Goal: Task Accomplishment & Management: Manage account settings

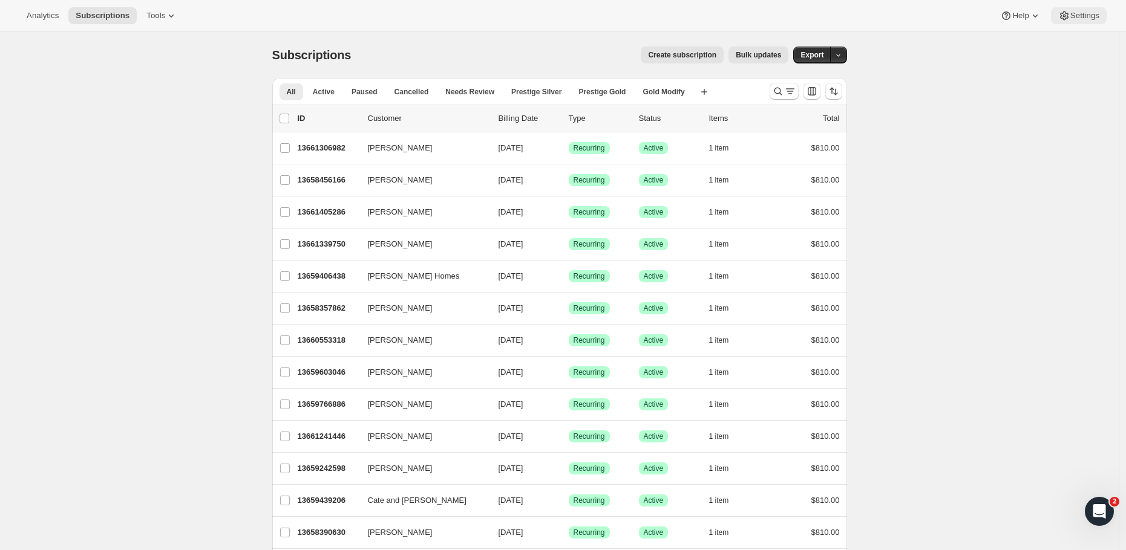
click at [1085, 17] on span "Settings" at bounding box center [1084, 16] width 29 height 10
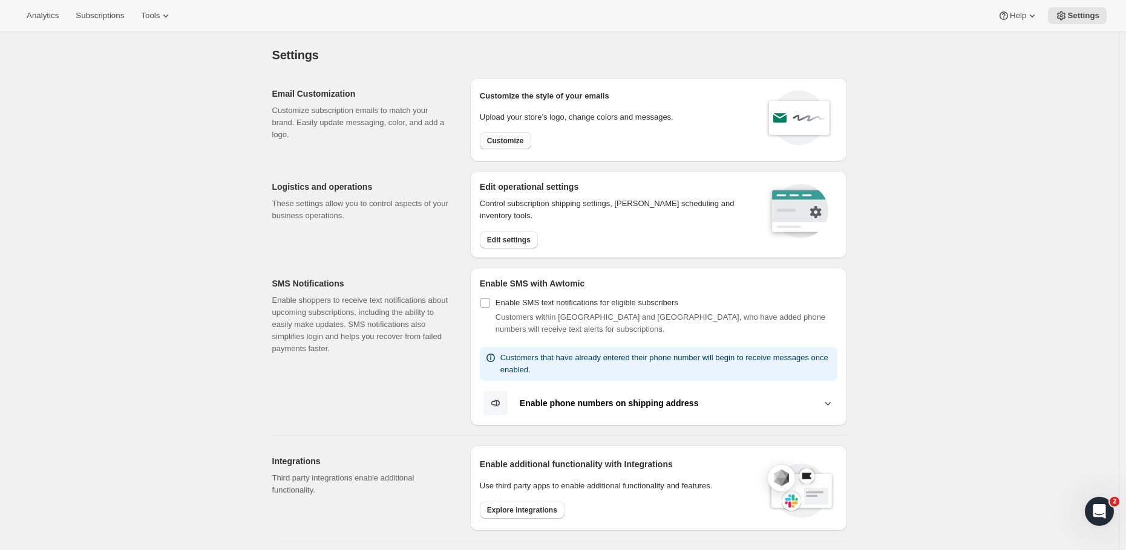
click at [489, 138] on button "Customize" at bounding box center [505, 140] width 51 height 17
select select "subscriptionMessage"
select select "5"
select select "15"
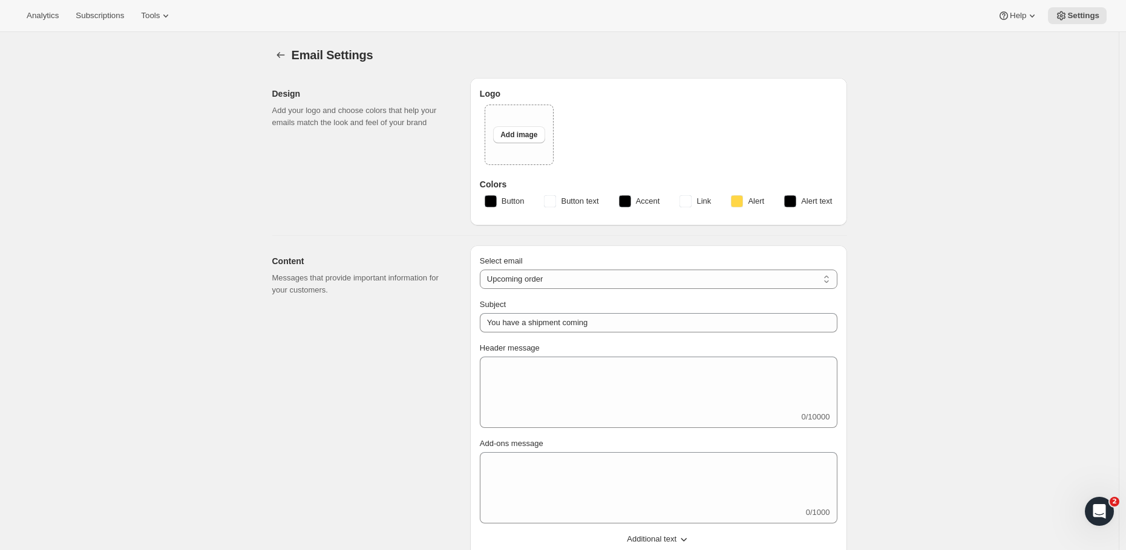
type input "2 Week Reminder: Prestige Wine Club Shipment"
type textarea "As the days grow longer and spring warmth returns to [GEOGRAPHIC_DATA], we’re g…"
select select "14"
type input "Prestige Wine Club"
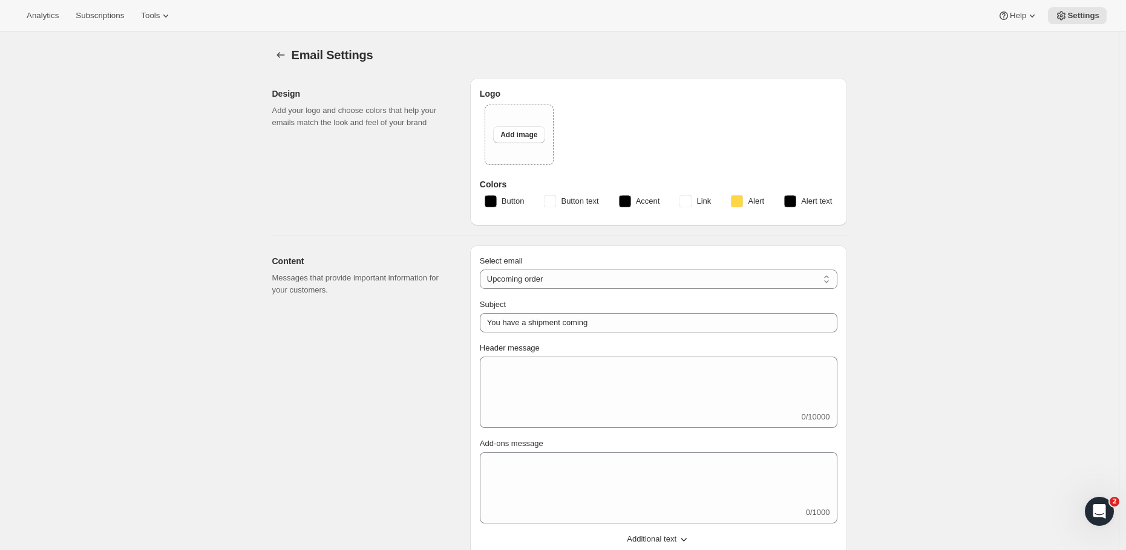
checkbox input "false"
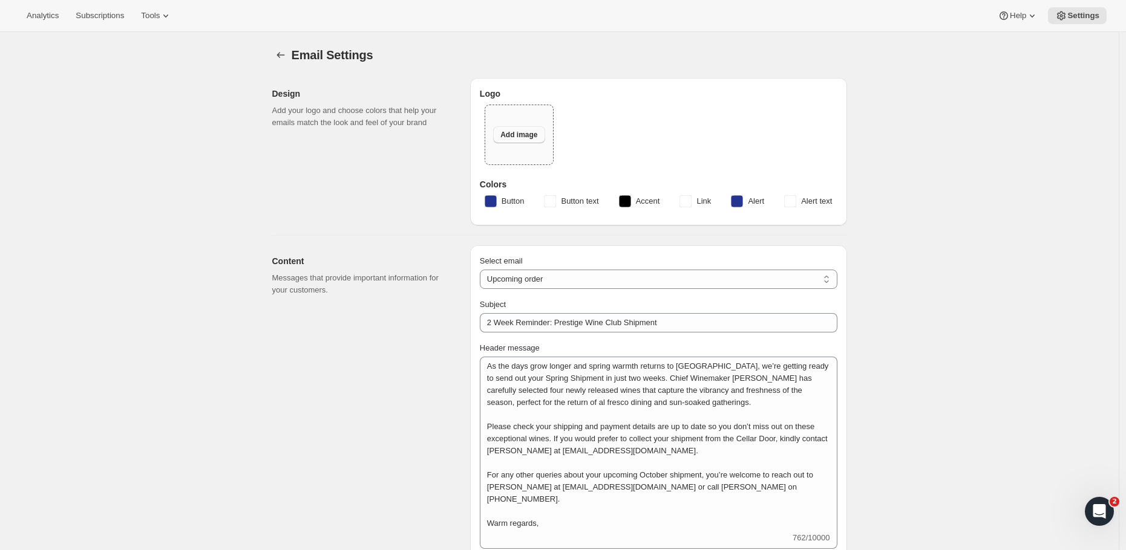
click at [514, 137] on span "Add image" at bounding box center [518, 135] width 37 height 10
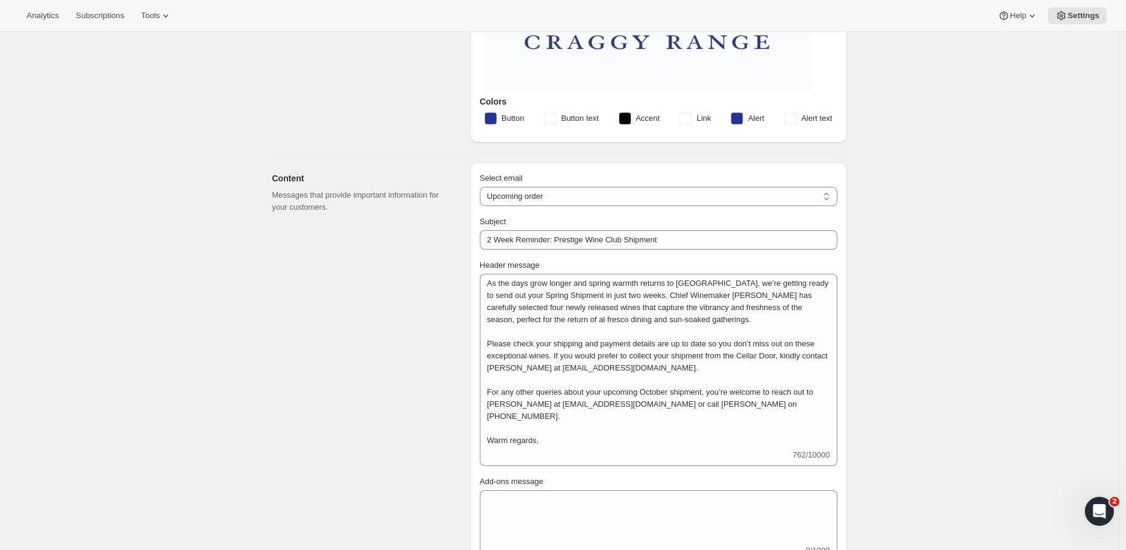
scroll to position [255, 0]
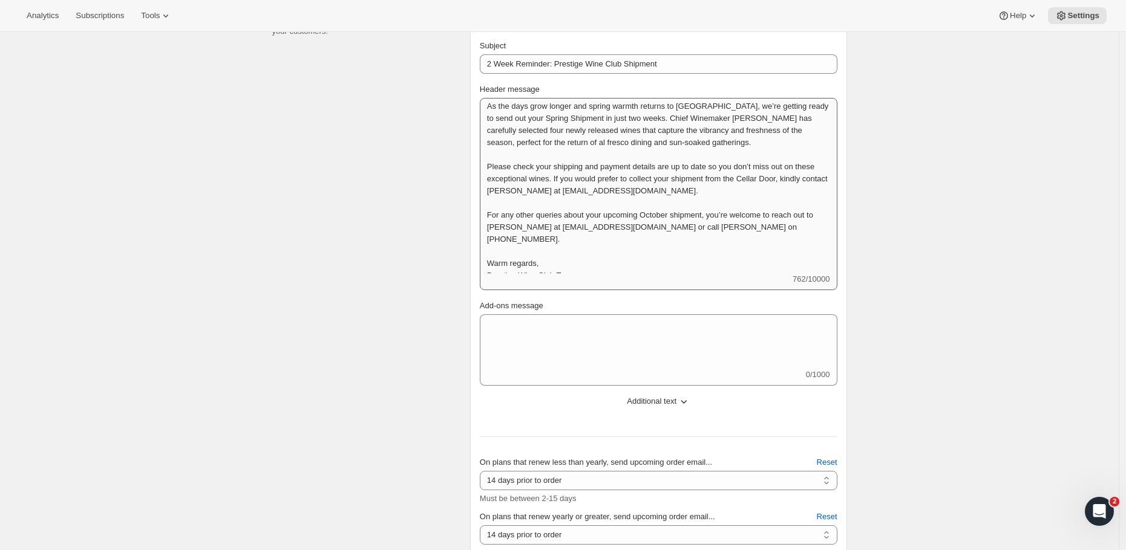
scroll to position [0, 0]
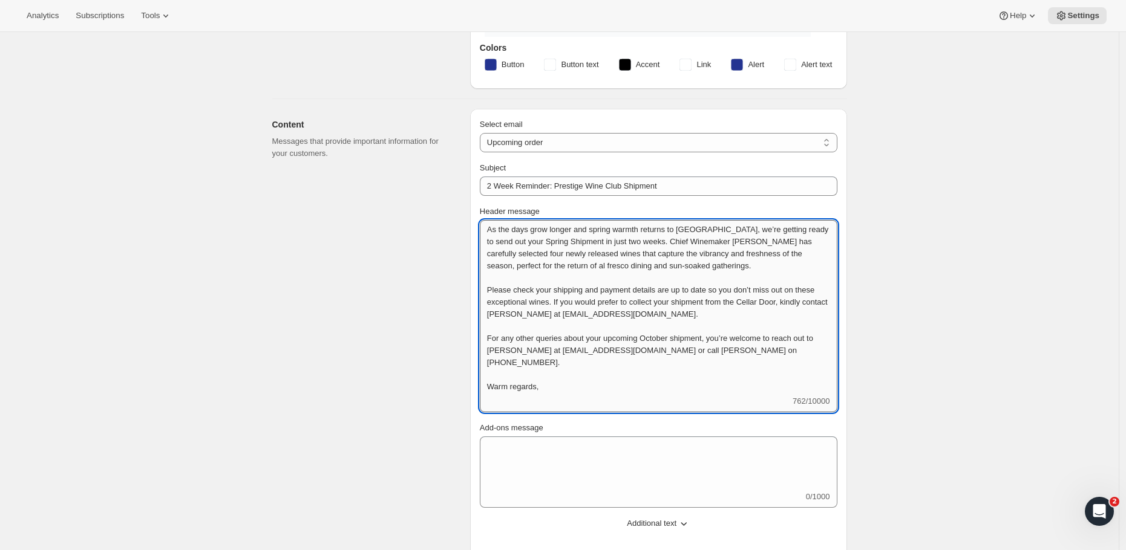
drag, startPoint x: 778, startPoint y: 338, endPoint x: 723, endPoint y: 339, distance: 55.1
click at [723, 339] on textarea "As the days grow longer and spring warmth returns to [GEOGRAPHIC_DATA], we’re g…" at bounding box center [658, 307] width 357 height 175
drag, startPoint x: 719, startPoint y: 354, endPoint x: 609, endPoint y: 354, distance: 110.1
click at [609, 354] on textarea "As the days grow longer and spring warmth returns to [GEOGRAPHIC_DATA], we’re g…" at bounding box center [658, 307] width 357 height 175
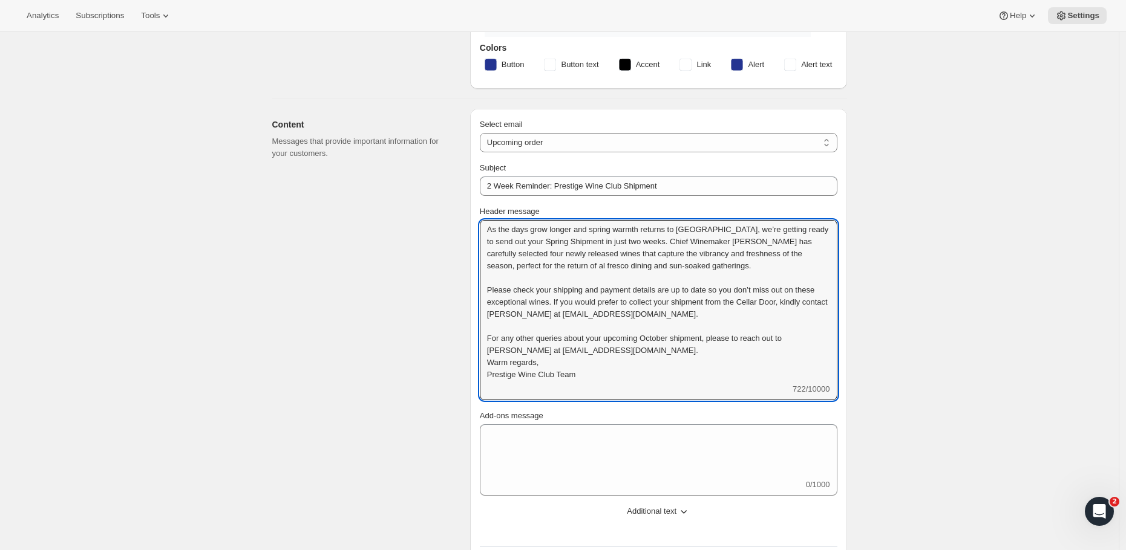
click at [491, 361] on textarea "As the days grow longer and spring warmth returns to [GEOGRAPHIC_DATA], we’re g…" at bounding box center [658, 301] width 357 height 163
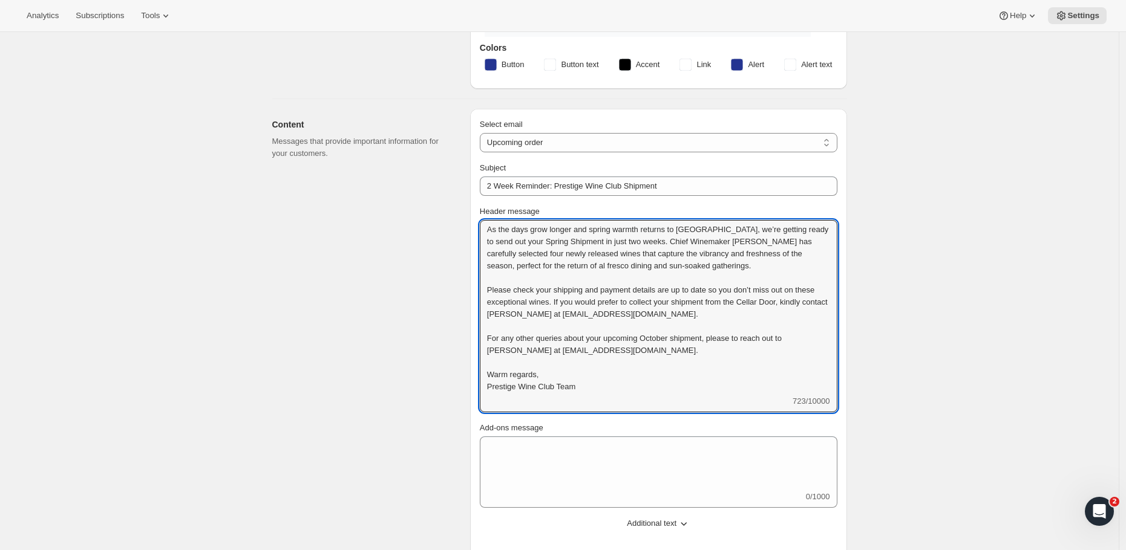
type textarea "As the days grow longer and spring warmth returns to [GEOGRAPHIC_DATA], we’re g…"
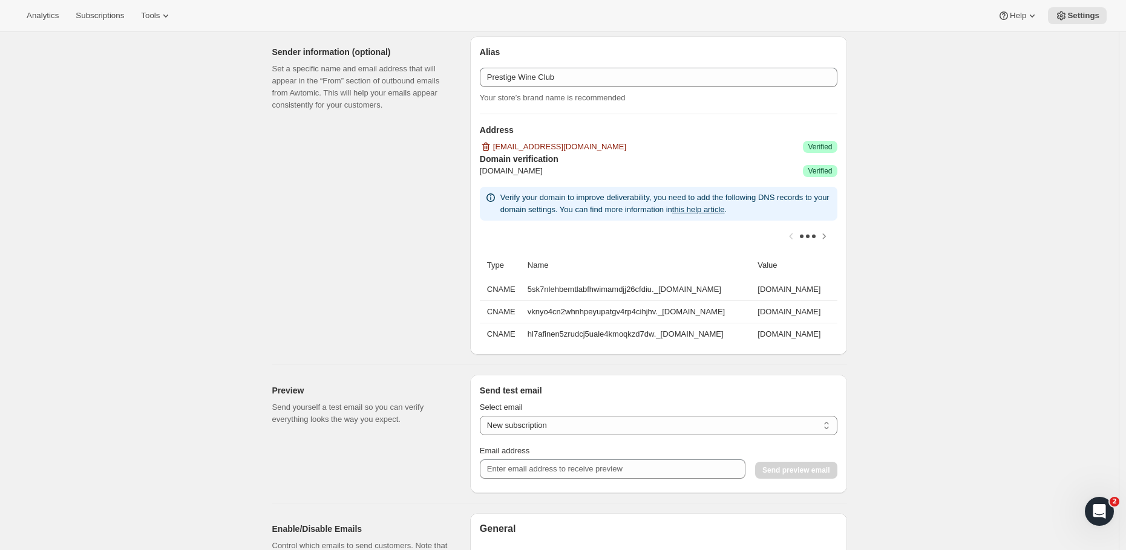
scroll to position [1196, 0]
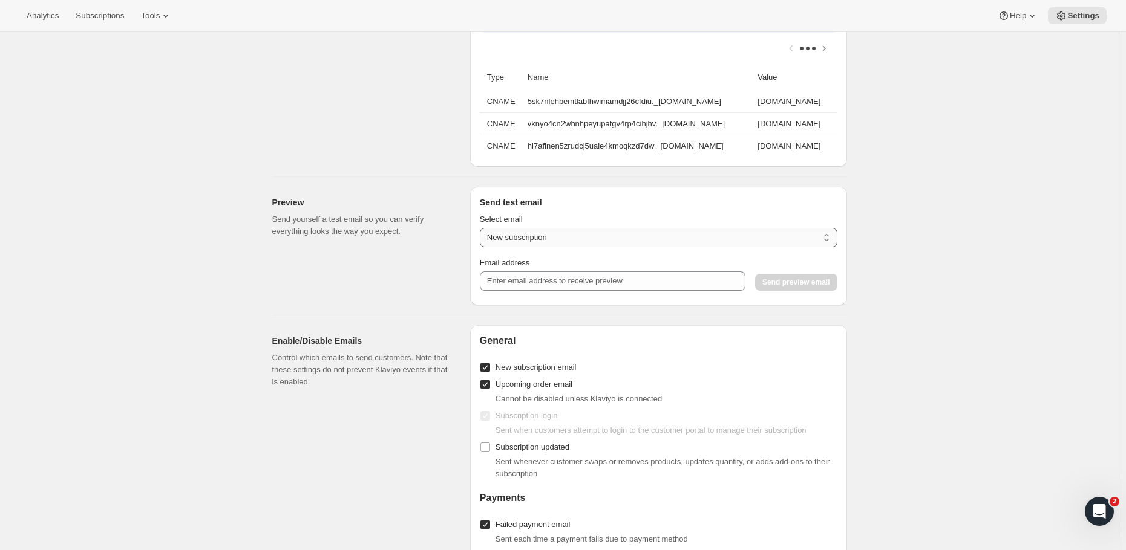
select select "upcoming-subscription"
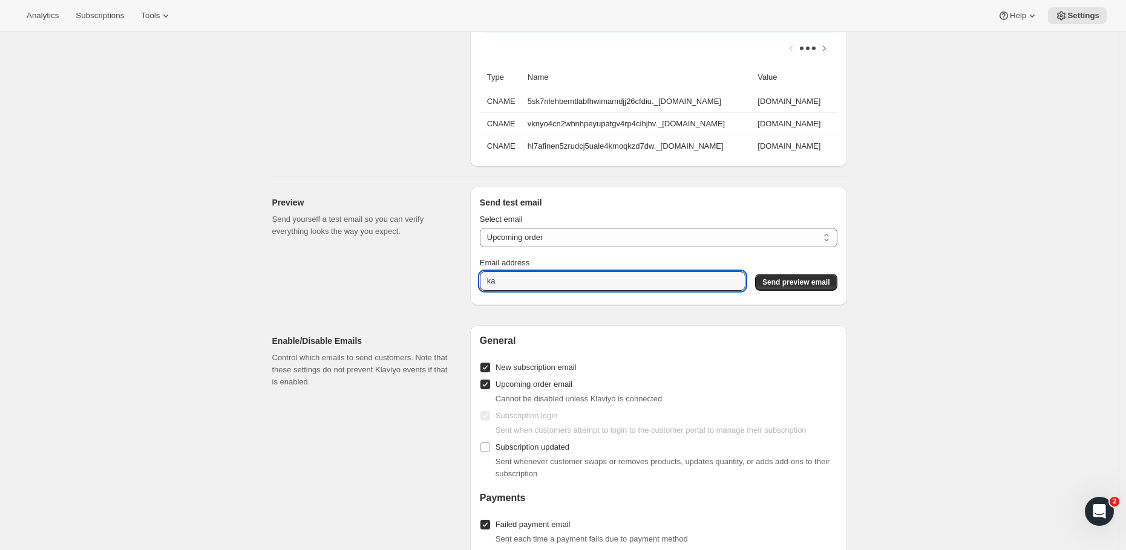
type input "k"
type input "[EMAIL_ADDRESS][DOMAIN_NAME]"
click at [792, 287] on span "Send preview email" at bounding box center [795, 283] width 67 height 10
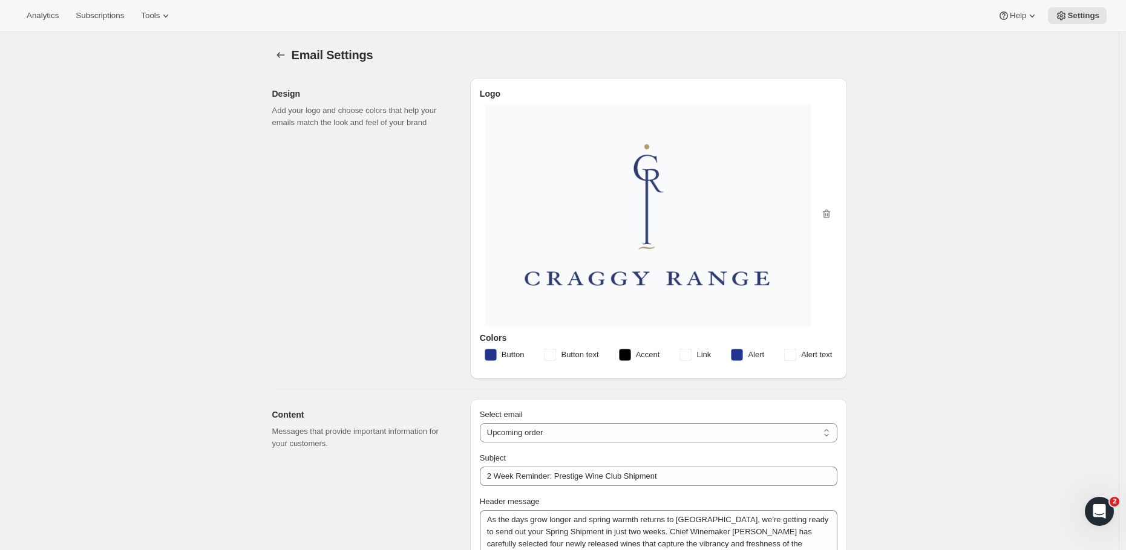
scroll to position [251, 0]
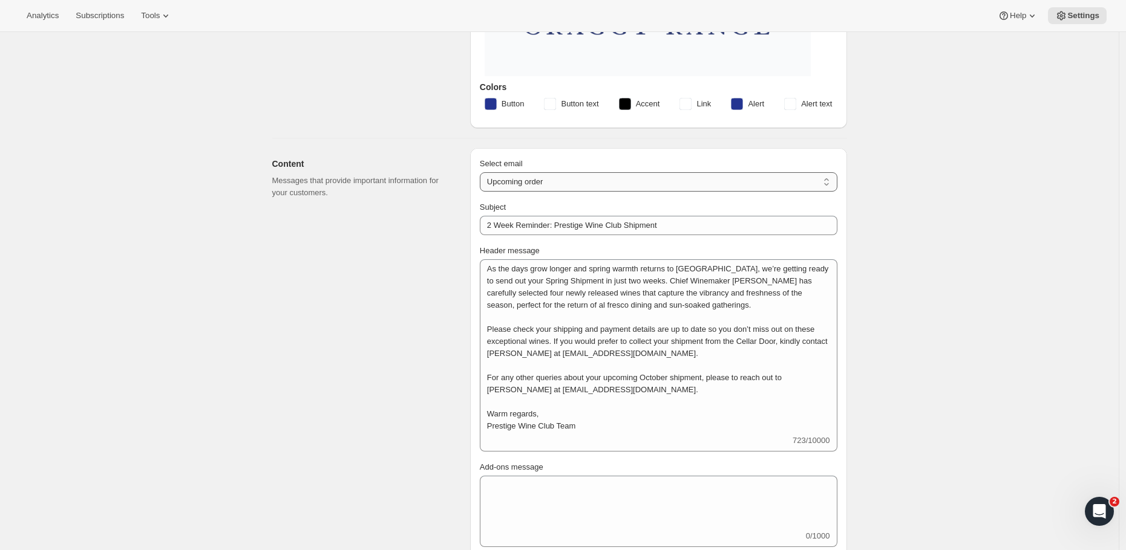
select select "failedPaymentMessage"
type input "Action Needed: Payment Issue with Your Wine Club Order"
type textarea "We tried to process the payment for your upcoming Wine Club shipment, but unfor…"
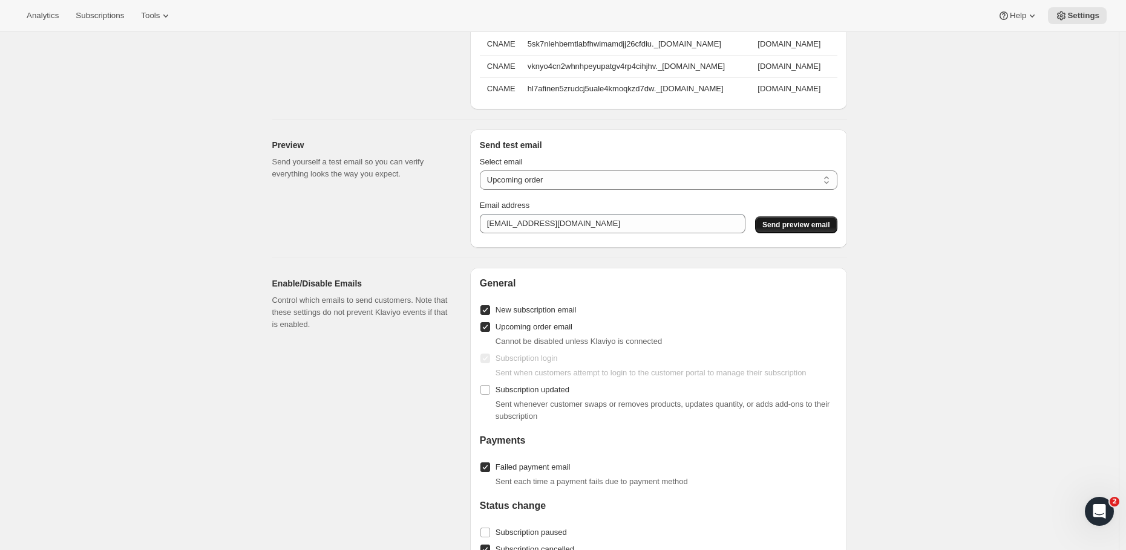
scroll to position [978, 0]
select select "failed-billing-attempt"
click at [782, 227] on span "Send preview email" at bounding box center [795, 223] width 67 height 10
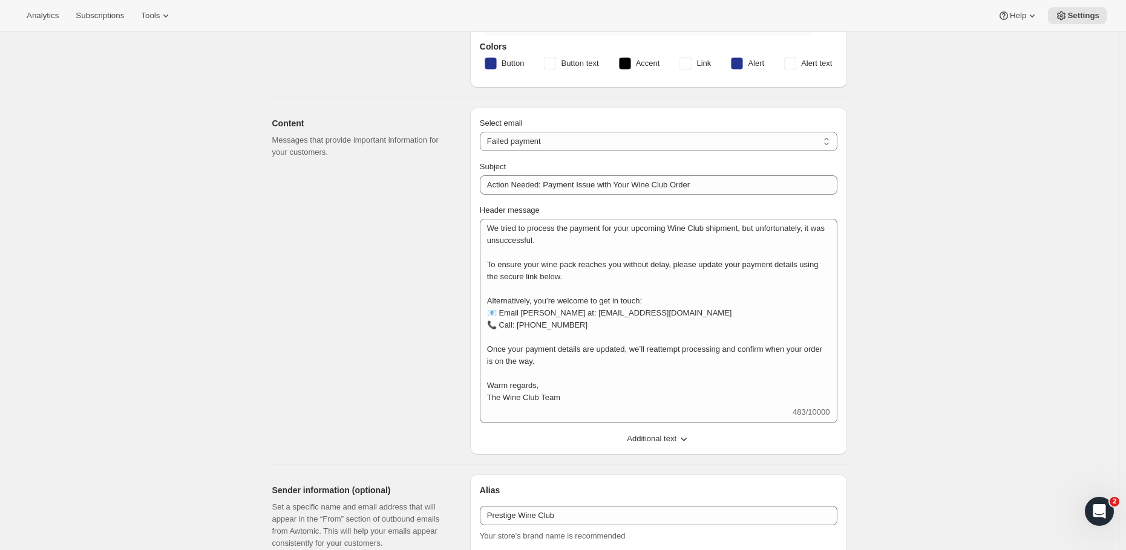
scroll to position [269, 0]
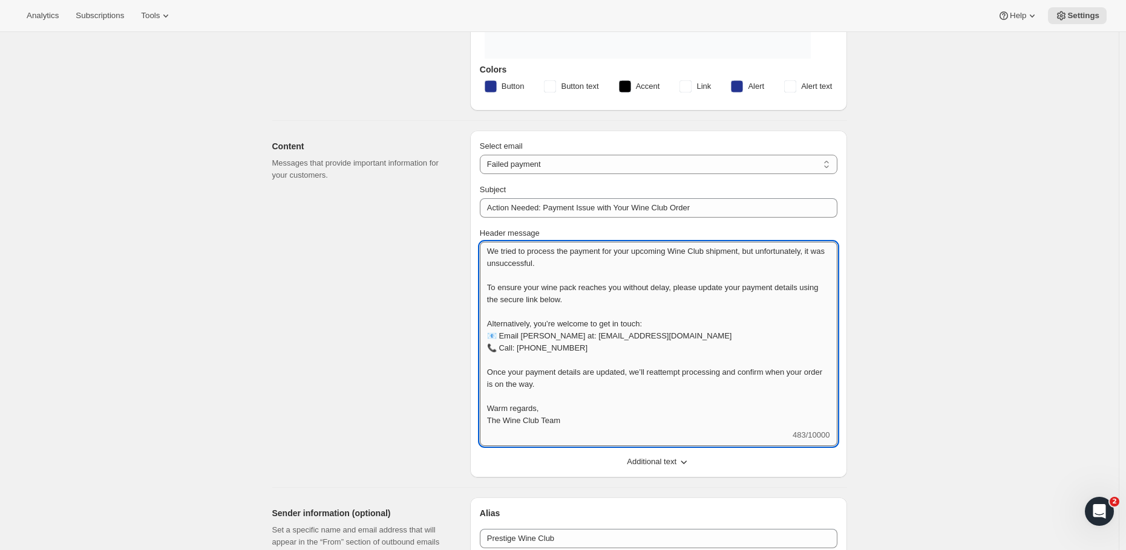
click at [566, 330] on textarea "We tried to process the payment for your upcoming Wine Club shipment, but unfor…" at bounding box center [658, 336] width 357 height 188
drag, startPoint x: 580, startPoint y: 348, endPoint x: 481, endPoint y: 348, distance: 98.6
click at [481, 348] on div "Select email New subscription Upcoming order Failed payment Delayed subscriptio…" at bounding box center [658, 304] width 377 height 347
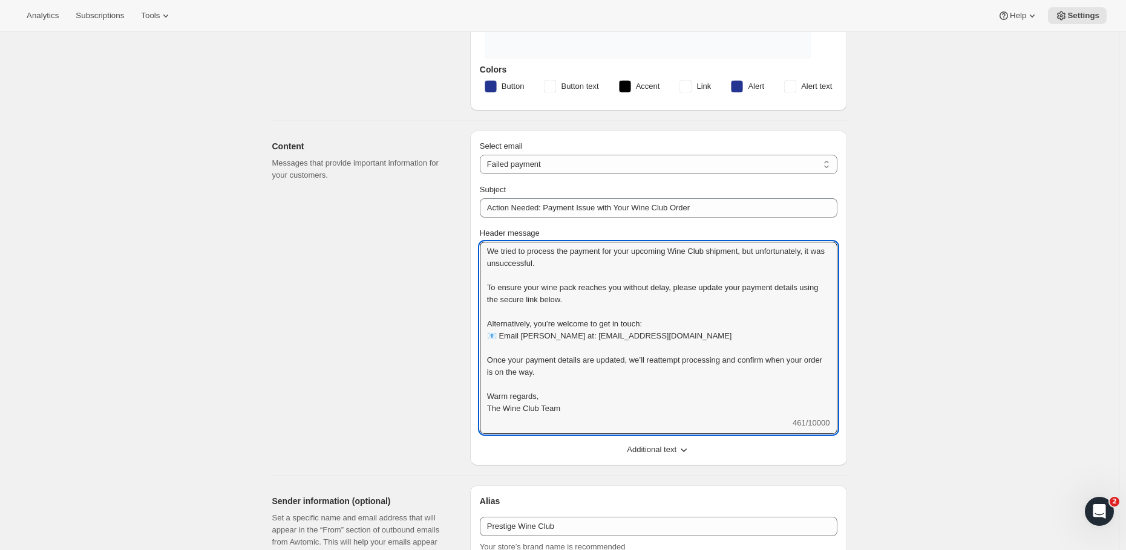
type textarea "We tried to process the payment for your upcoming Wine Club shipment, but unfor…"
click at [563, 406] on textarea "We tried to process the payment for your upcoming Wine Club shipment, but unfor…" at bounding box center [658, 329] width 357 height 175
click at [569, 408] on textarea "We tried to process the payment for your upcoming Wine Club shipment, but unfor…" at bounding box center [658, 329] width 357 height 175
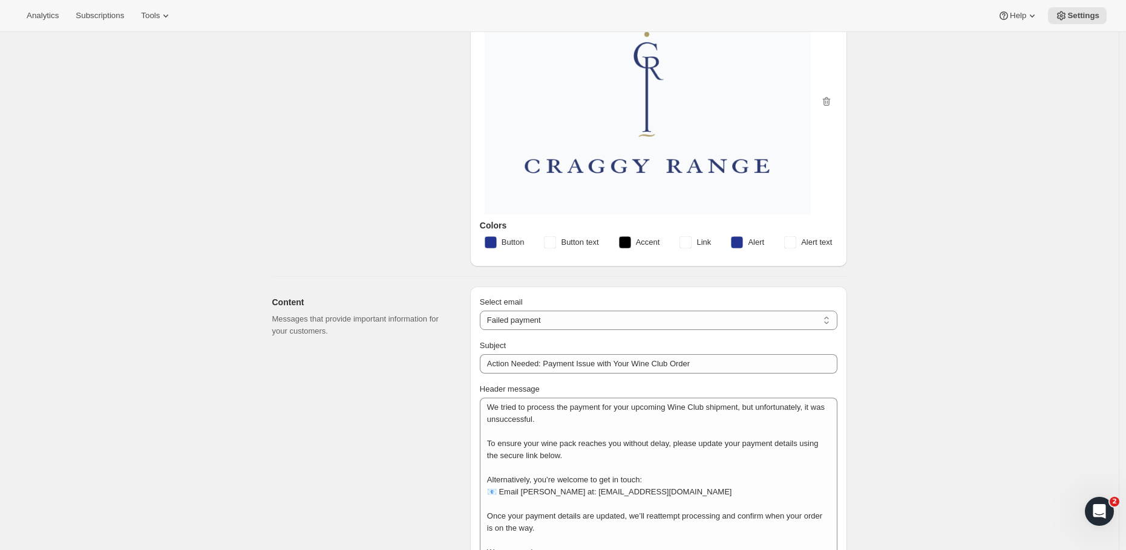
scroll to position [0, 0]
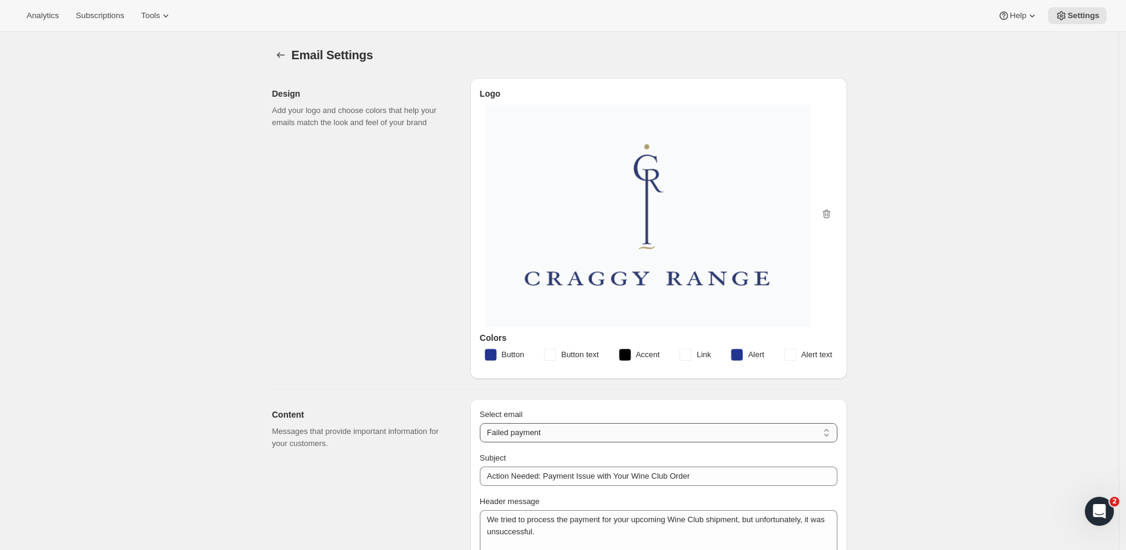
select select "subscriptionMessage"
type input "2 Week Reminder: Prestige Wine Club Shipment"
type textarea "As the days grow longer and spring warmth returns to [GEOGRAPHIC_DATA], we’re g…"
select select "14"
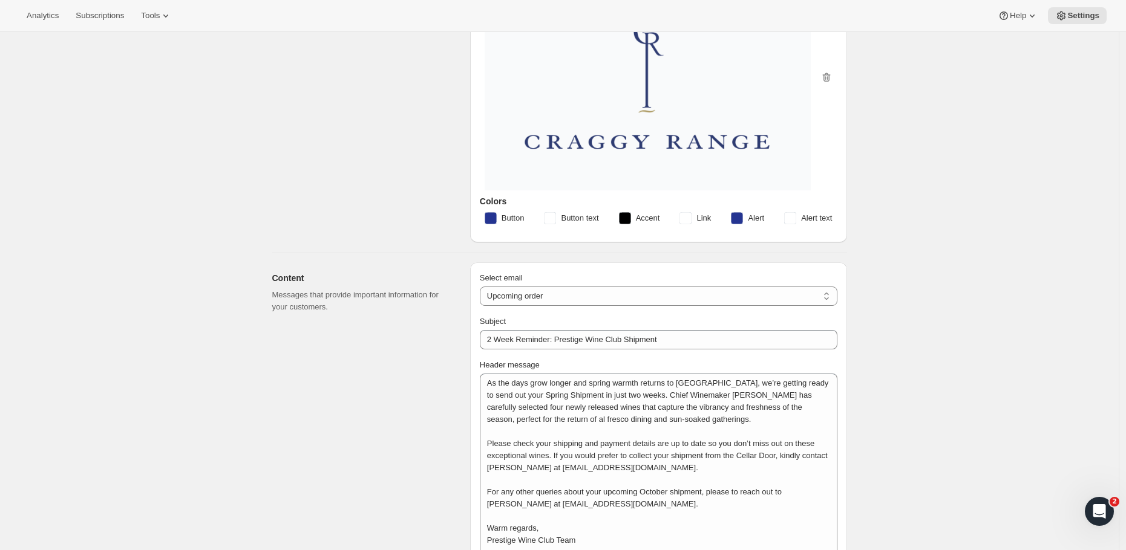
scroll to position [309, 0]
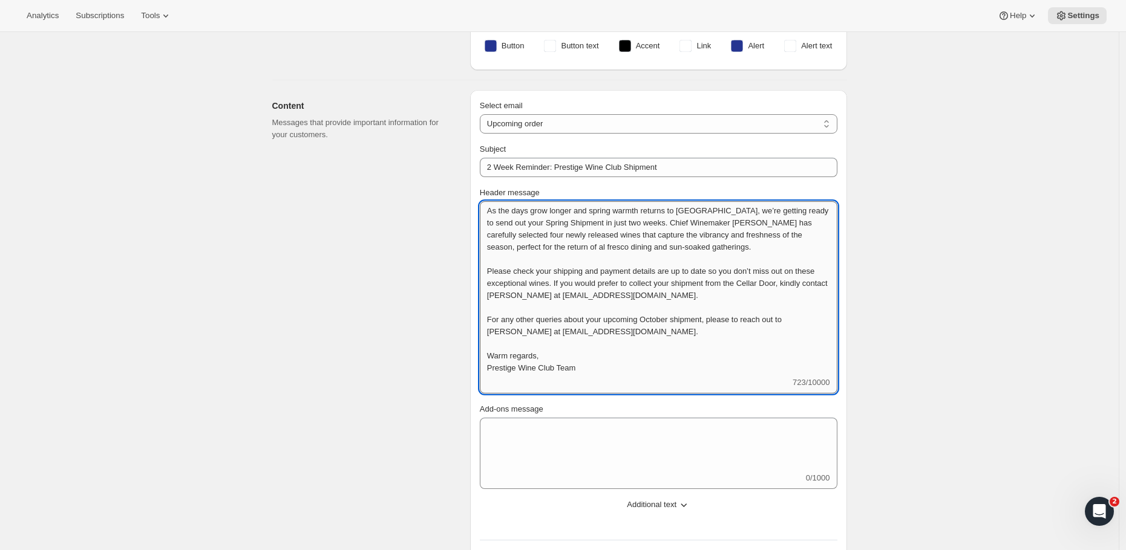
click at [587, 241] on textarea "As the days grow longer and spring warmth returns to [GEOGRAPHIC_DATA], we’re g…" at bounding box center [658, 288] width 357 height 175
drag, startPoint x: 794, startPoint y: 246, endPoint x: 480, endPoint y: 202, distance: 316.4
click at [480, 202] on div "Select email New subscription Upcoming order Failed payment Delayed subscriptio…" at bounding box center [658, 402] width 377 height 625
click at [583, 246] on textarea "As the days grow longer and spring warmth returns to [GEOGRAPHIC_DATA], we’re g…" at bounding box center [658, 288] width 357 height 175
drag, startPoint x: 792, startPoint y: 249, endPoint x: 450, endPoint y: 206, distance: 345.0
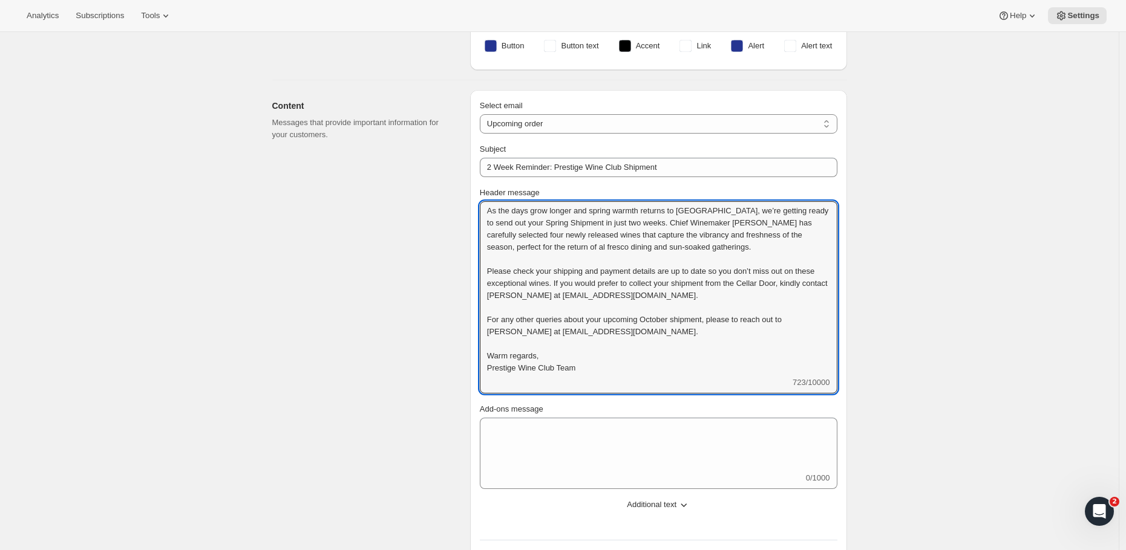
click at [450, 206] on div "Content Messages that provide important information for your customers. Select …" at bounding box center [555, 397] width 584 height 635
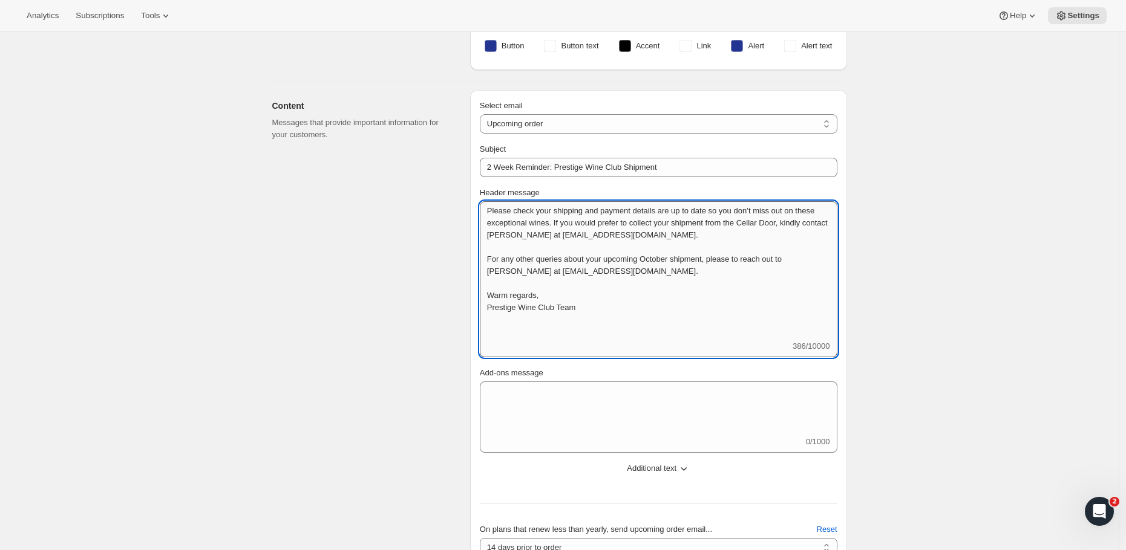
click at [492, 233] on textarea "Please check your shipping and payment details are up to date so you don’t miss…" at bounding box center [658, 270] width 357 height 139
click at [501, 215] on textarea "Please check your shipping and payment details are up to date so you don’t miss…" at bounding box center [658, 270] width 357 height 139
click at [501, 210] on textarea "Please check your shipping and payment details are up to date so you don’t miss…" at bounding box center [658, 270] width 357 height 139
click at [491, 221] on textarea "Please check your shipping and payment details are up to date so you don’t miss…" at bounding box center [658, 270] width 357 height 139
click at [495, 213] on textarea "Please check your shipping and payment details are up to date so you don’t miss…" at bounding box center [658, 270] width 357 height 139
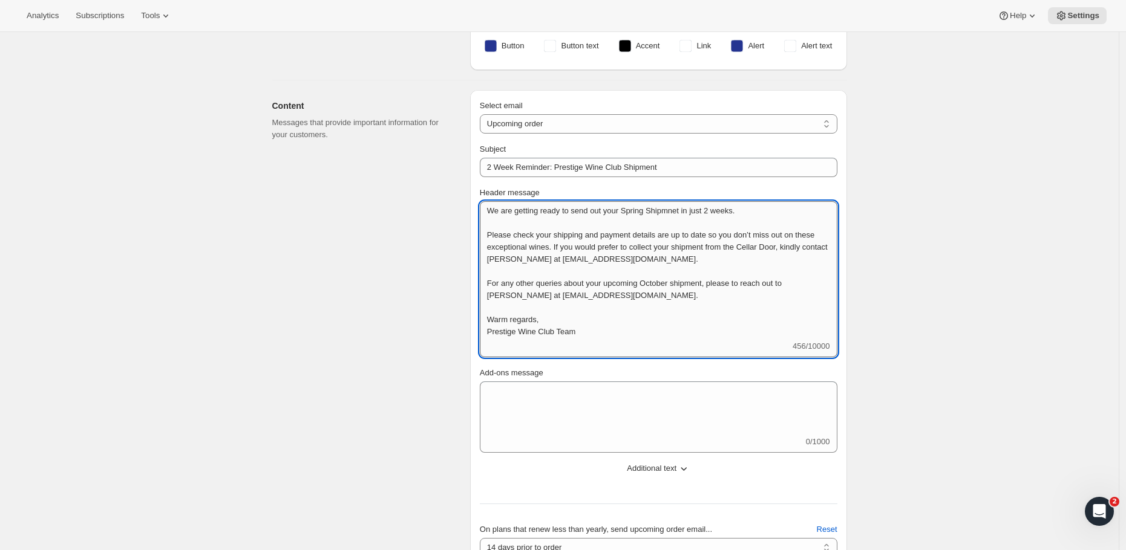
click at [679, 209] on textarea "We are getting ready to send out your Spring Shipmnet in just 2 weeks. Please c…" at bounding box center [658, 270] width 357 height 139
click at [490, 237] on textarea "We are getting ready to send out your Spring Shipment in just 2 weeks. Please c…" at bounding box center [658, 270] width 357 height 139
click at [769, 211] on textarea "We are getting ready to send out your Spring Shipment in just 2 weeks. Please c…" at bounding box center [658, 270] width 357 height 139
click at [489, 233] on textarea "We are getting ready to send out your Spring Shipment in just 2 weeks. Please c…" at bounding box center [658, 270] width 357 height 139
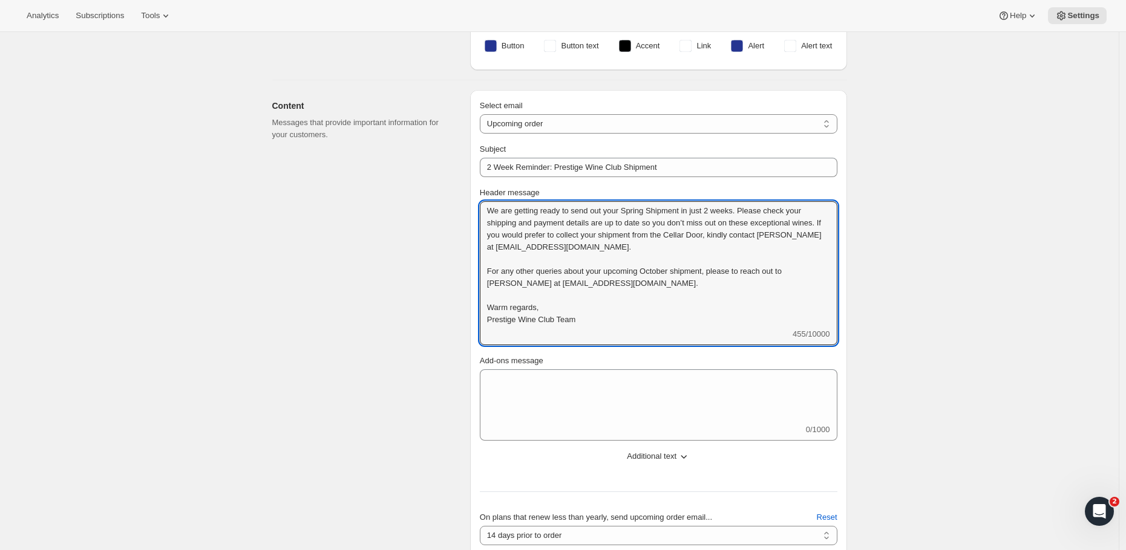
type textarea "We are getting ready to send out your Spring Shipment in just 2 weeks. Please c…"
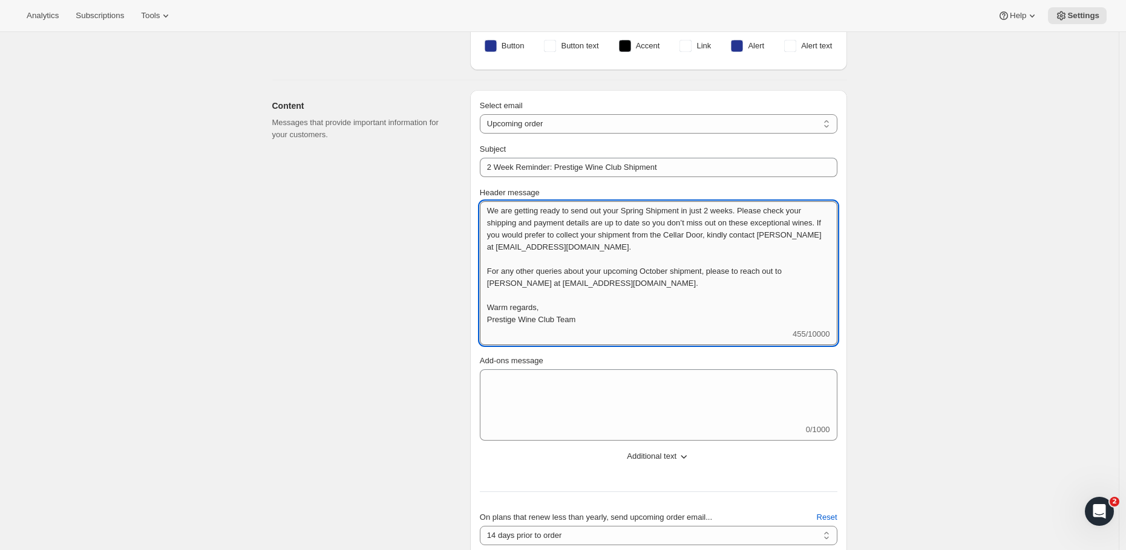
click at [670, 214] on textarea "We are getting ready to send out your Spring Shipment in just 2 weeks. Please c…" at bounding box center [658, 264] width 357 height 127
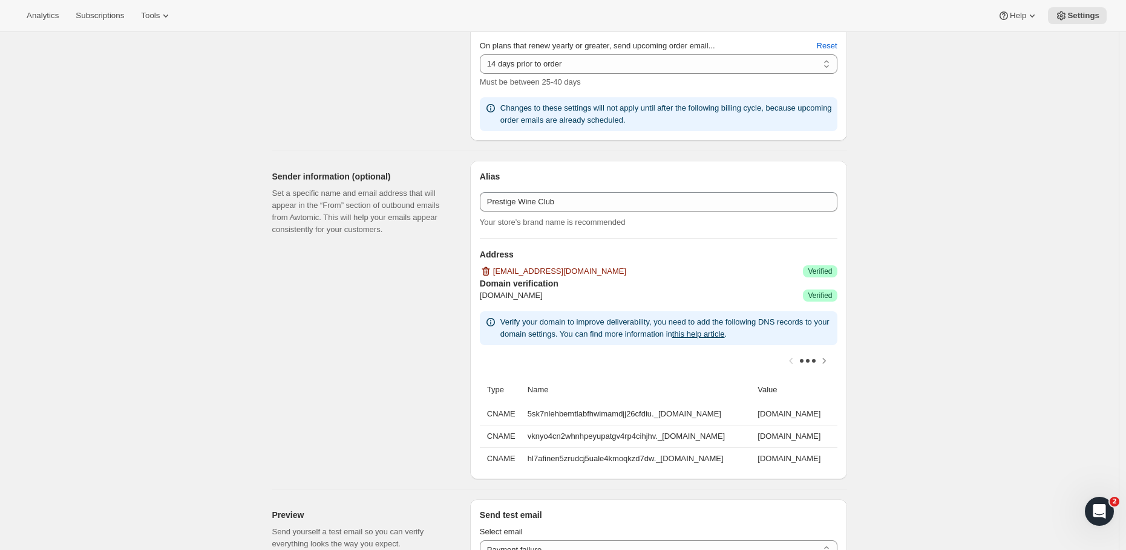
scroll to position [1002, 0]
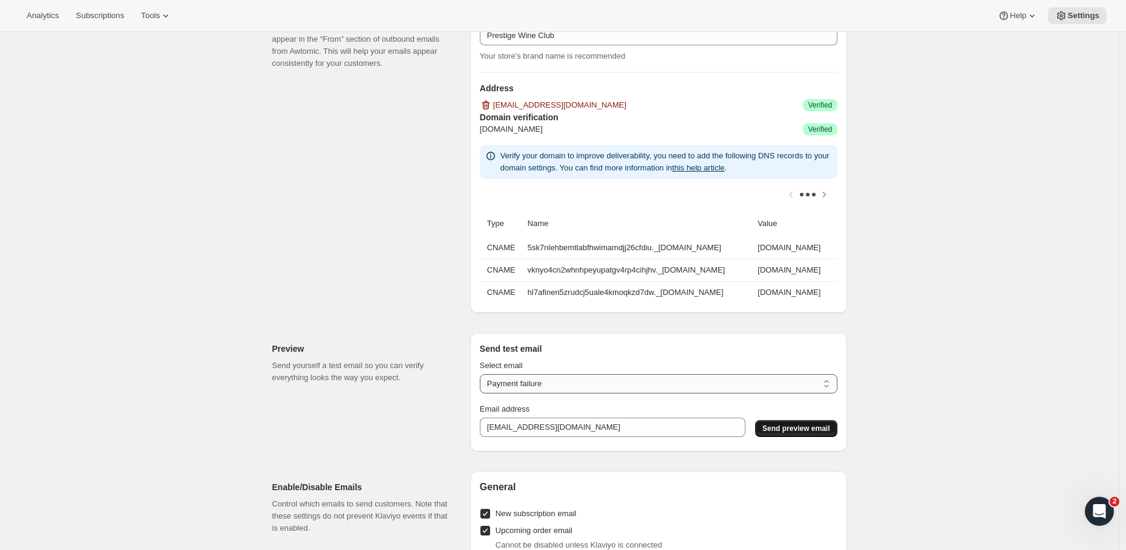
select select "upcoming-subscription"
click at [798, 434] on span "Send preview email" at bounding box center [795, 429] width 67 height 10
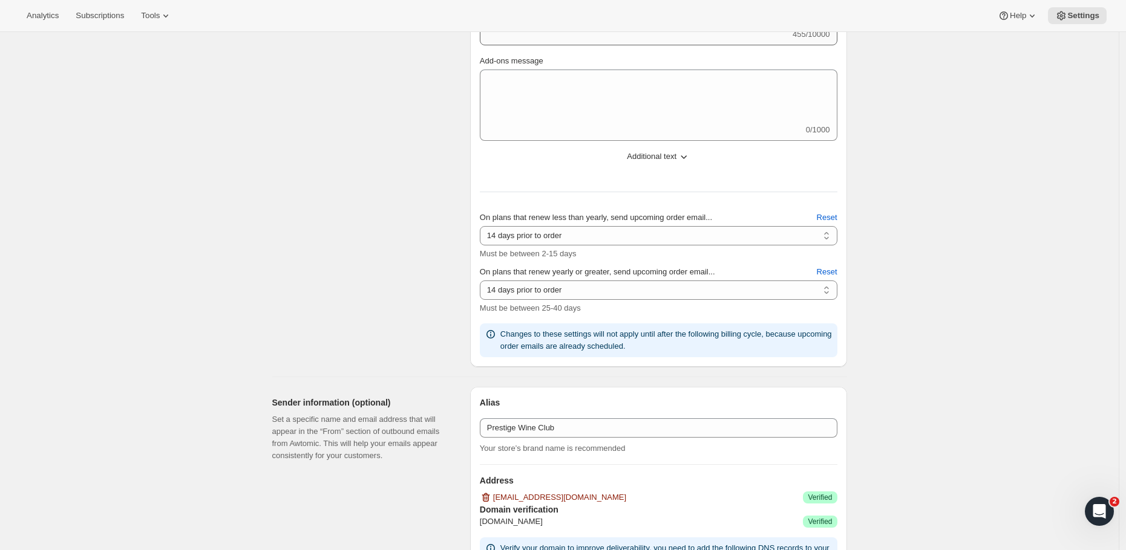
scroll to position [361, 0]
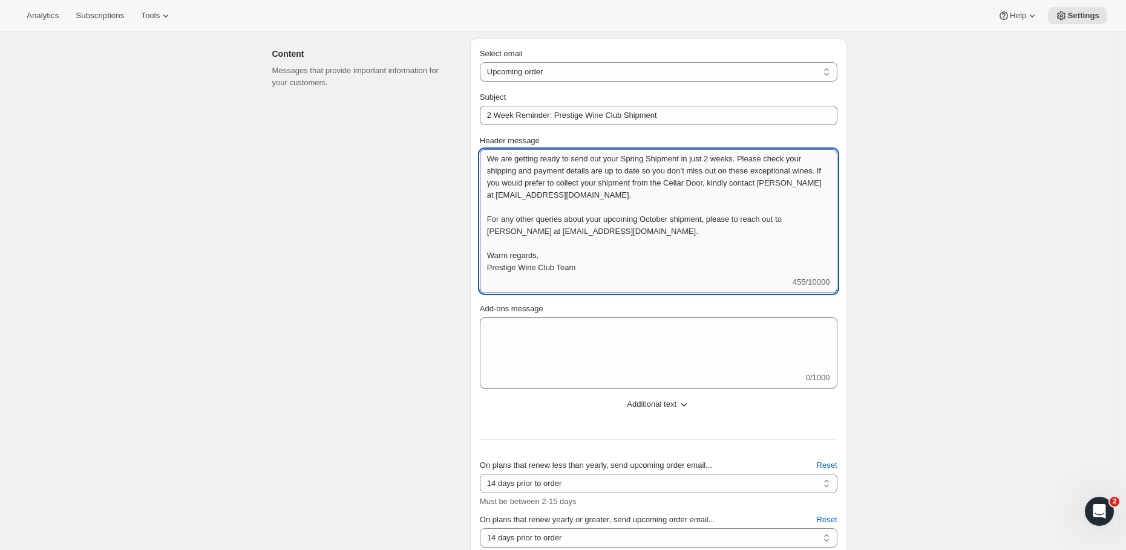
click at [603, 210] on textarea "We are getting ready to send out your Spring Shipment in just 2 weeks. Please c…" at bounding box center [658, 212] width 357 height 127
drag, startPoint x: 516, startPoint y: 183, endPoint x: 626, endPoint y: 199, distance: 111.2
click at [626, 199] on textarea "We are getting ready to send out your Spring Shipment in just 2 weeks. Please c…" at bounding box center [658, 212] width 357 height 127
click at [489, 219] on textarea "We are getting ready to send out your Spring Shipment in just 2 weeks. Please c…" at bounding box center [658, 212] width 357 height 127
paste textarea "If you would prefer to collect your shipment from the Cellar Door, kindly conta…"
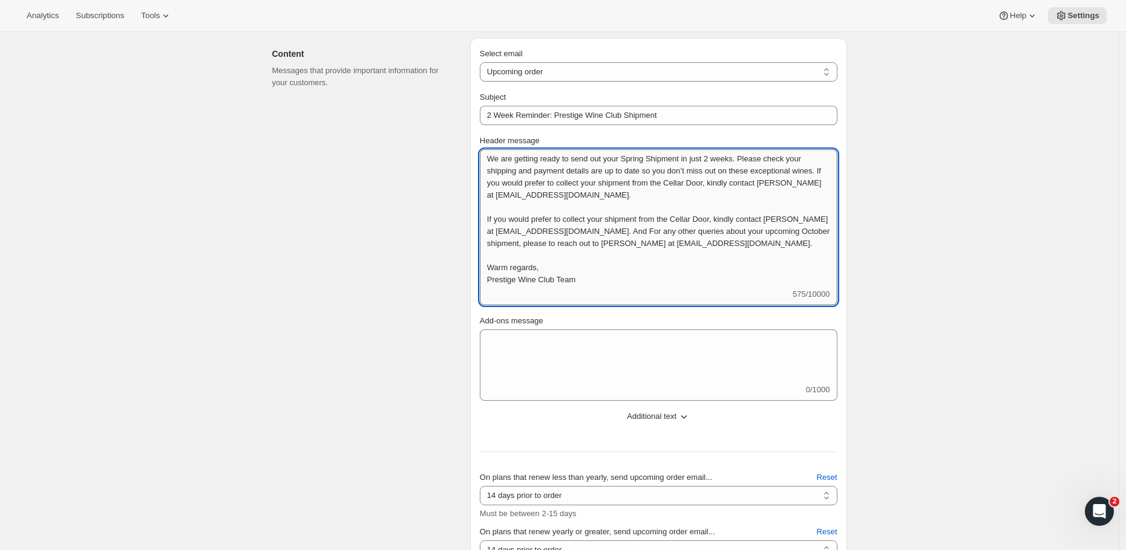
drag, startPoint x: 625, startPoint y: 196, endPoint x: 517, endPoint y: 186, distance: 108.2
click at [517, 186] on textarea "We are getting ready to send out your Spring Shipment in just 2 weeks. Please c…" at bounding box center [658, 218] width 357 height 139
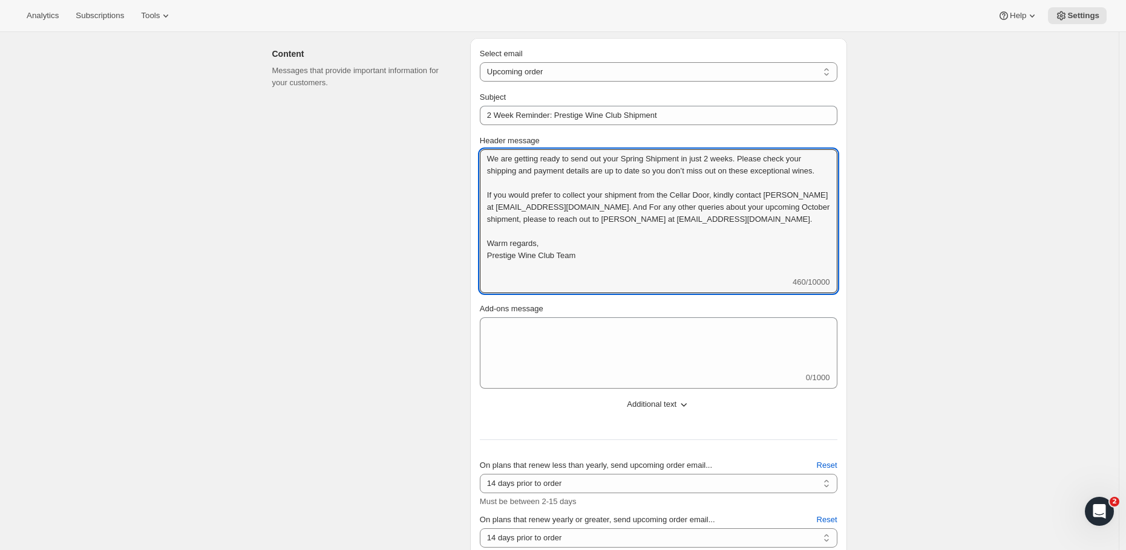
drag, startPoint x: 536, startPoint y: 240, endPoint x: 436, endPoint y: 132, distance: 147.2
click at [436, 132] on div "Content Messages that provide important information for your customers. Select …" at bounding box center [555, 321] width 584 height 587
click at [568, 204] on textarea "We are getting ready to send out your Spring Shipment in just 2 weeks. Please c…" at bounding box center [658, 212] width 357 height 127
drag, startPoint x: 756, startPoint y: 156, endPoint x: 798, endPoint y: 228, distance: 83.5
click at [798, 228] on textarea "We are getting ready to send out your Spring Shipment in just 2 weeks. Please c…" at bounding box center [658, 212] width 357 height 127
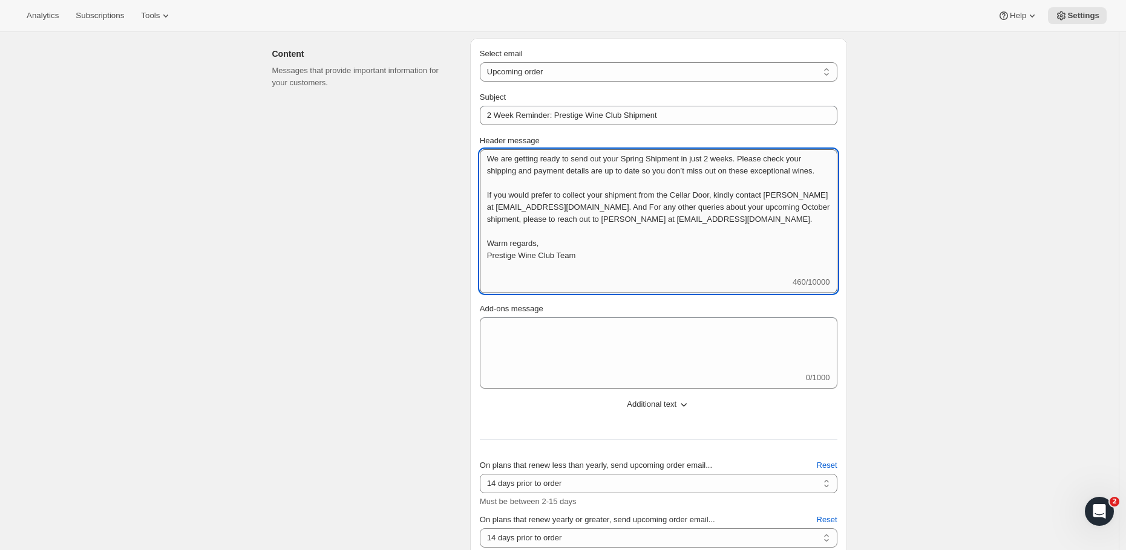
paste textarea "please take a moment to check that your shipping and payment details are up to …"
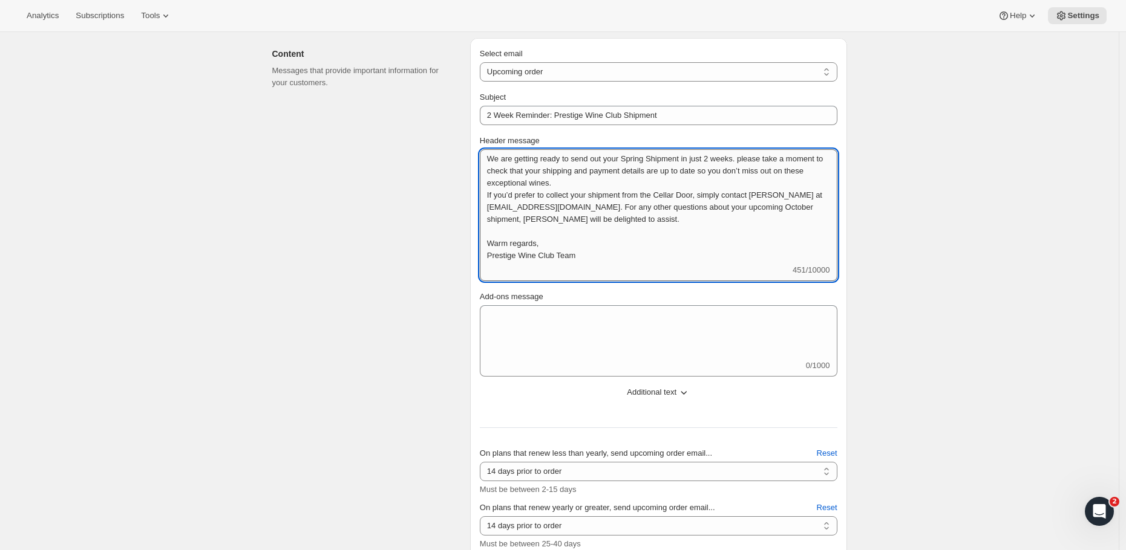
click at [757, 162] on textarea "We are getting ready to send out your Spring Shipment in just 2 weeks. please t…" at bounding box center [658, 206] width 357 height 115
click at [754, 162] on textarea "We are getting ready to send out your Spring Shipment in just 2 weeks. Please t…" at bounding box center [658, 206] width 357 height 115
click at [640, 186] on textarea "We are getting ready to send out your Spring Shipment in just 2 weeks. Please t…" at bounding box center [658, 206] width 357 height 115
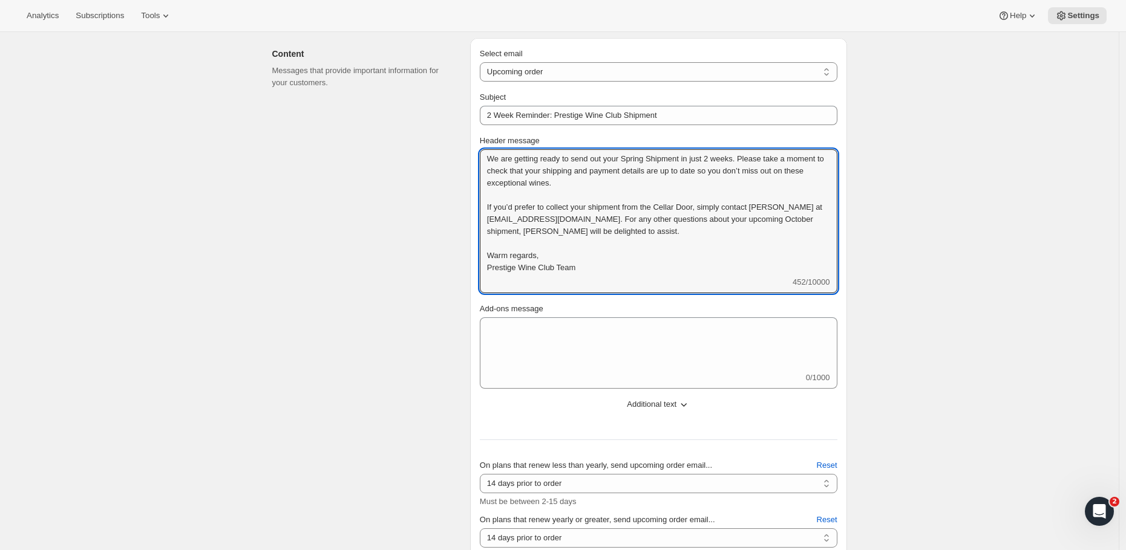
drag, startPoint x: 754, startPoint y: 158, endPoint x: 418, endPoint y: 160, distance: 336.3
click at [418, 160] on div "Content Messages that provide important information for your customers. Select …" at bounding box center [555, 321] width 584 height 587
click at [638, 183] on textarea "We are getting ready to send out your Spring Shipment in just 2 weeks. Please t…" at bounding box center [658, 212] width 357 height 127
click at [636, 176] on textarea "We are getting ready to send out your Spring Shipment in just 2 weeks. Please t…" at bounding box center [658, 212] width 357 height 127
drag, startPoint x: 753, startPoint y: 158, endPoint x: 471, endPoint y: 156, distance: 281.9
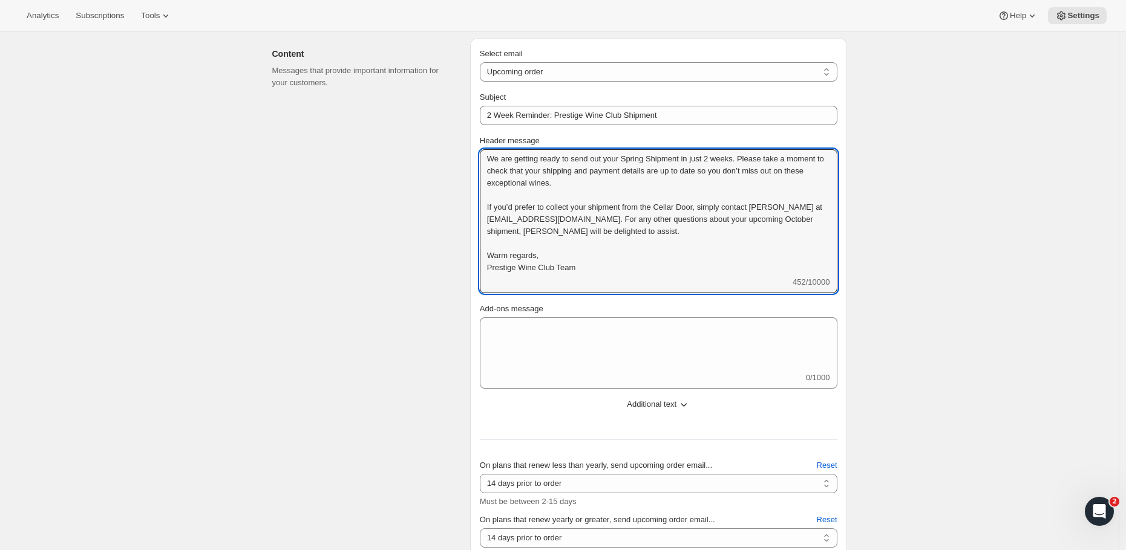
click at [471, 156] on div "Content Messages that provide important information for your customers. Select …" at bounding box center [555, 321] width 584 height 587
paste textarea "’ll be sending your Spring Shipment in just two weeks’ time"
type textarea "We’ll be sending your Spring Shipment in just two weeks’ time. Please take a mo…"
click at [460, 240] on div "Content Messages that provide important information for your customers." at bounding box center [366, 326] width 188 height 577
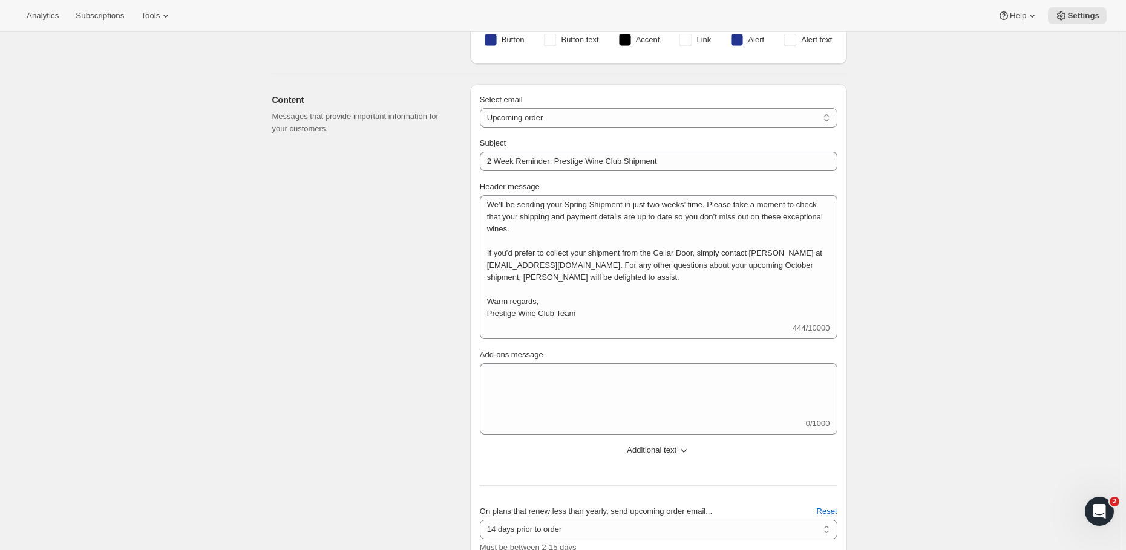
scroll to position [0, 0]
